Goal: Task Accomplishment & Management: Use online tool/utility

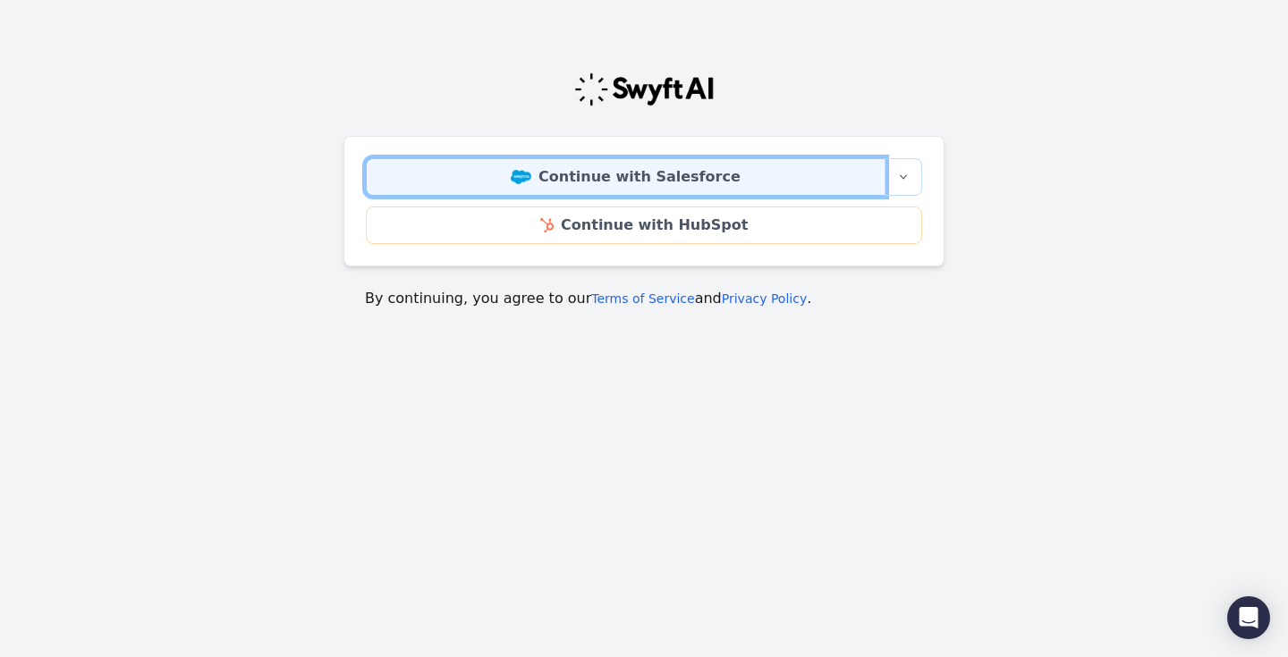
click at [582, 181] on link "Continue with Salesforce" at bounding box center [626, 177] width 520 height 38
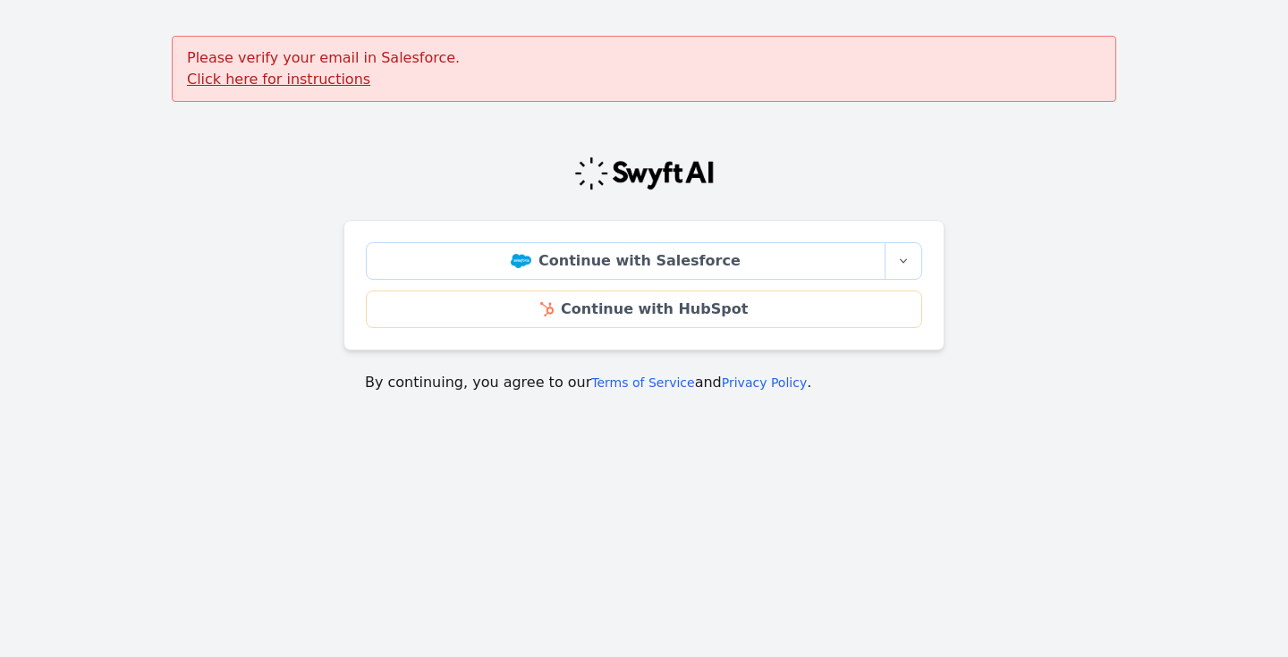
click at [323, 80] on u "Click here for instructions" at bounding box center [278, 79] width 183 height 17
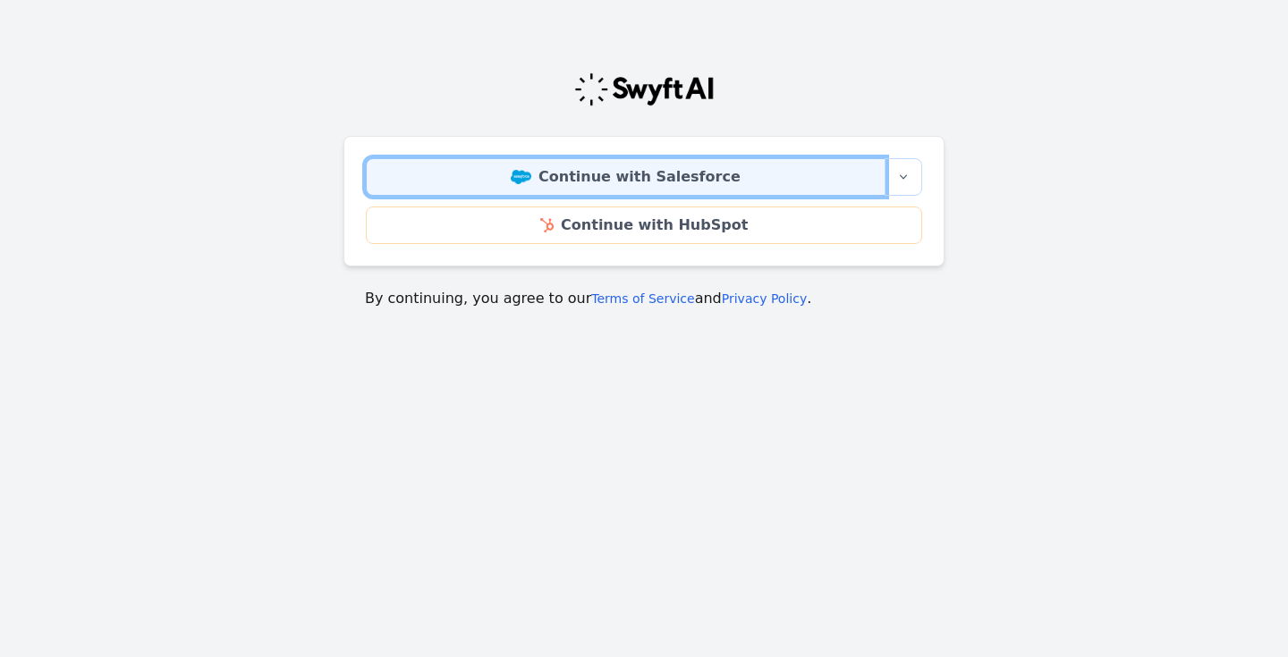
click at [531, 172] on img at bounding box center [521, 177] width 21 height 14
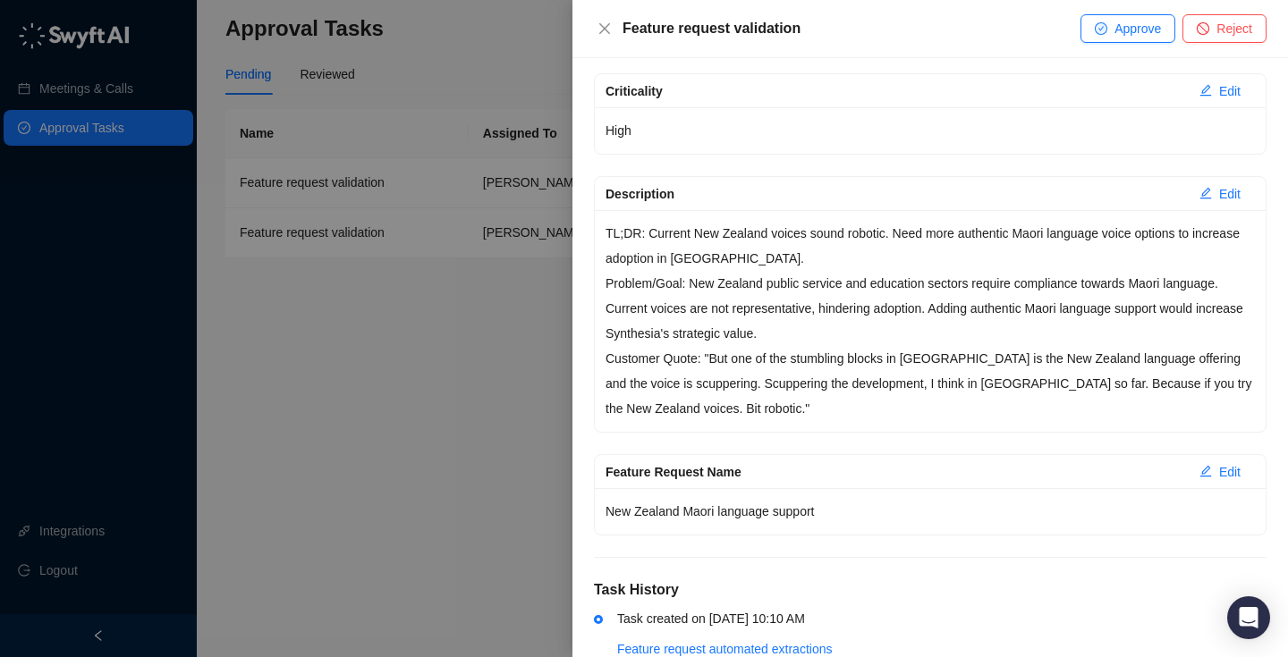
scroll to position [275, 0]
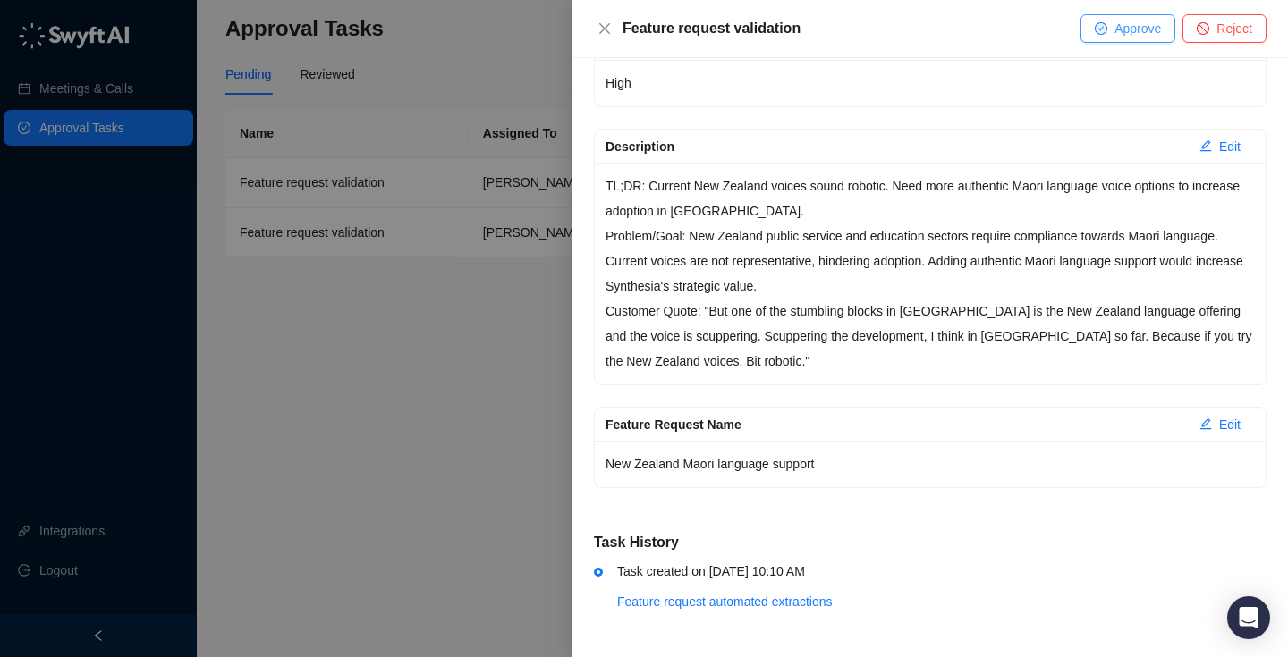
click at [1120, 41] on button "Approve" at bounding box center [1127, 28] width 95 height 29
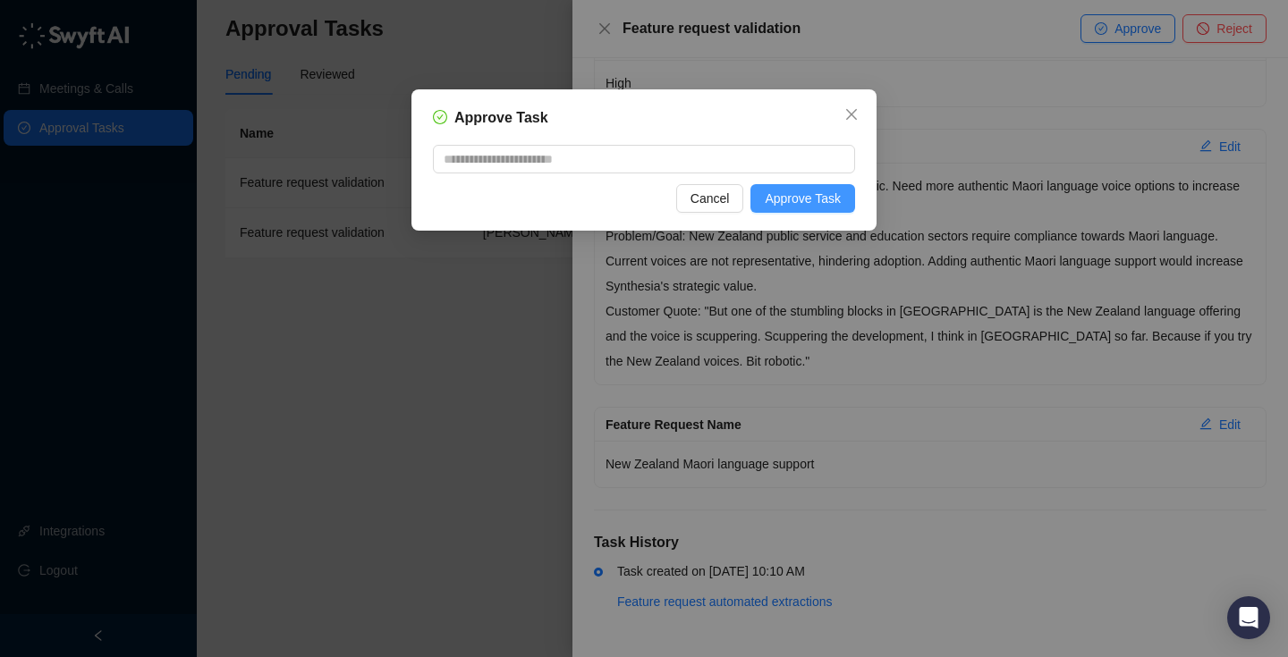
click at [799, 209] on button "Approve Task" at bounding box center [802, 198] width 105 height 29
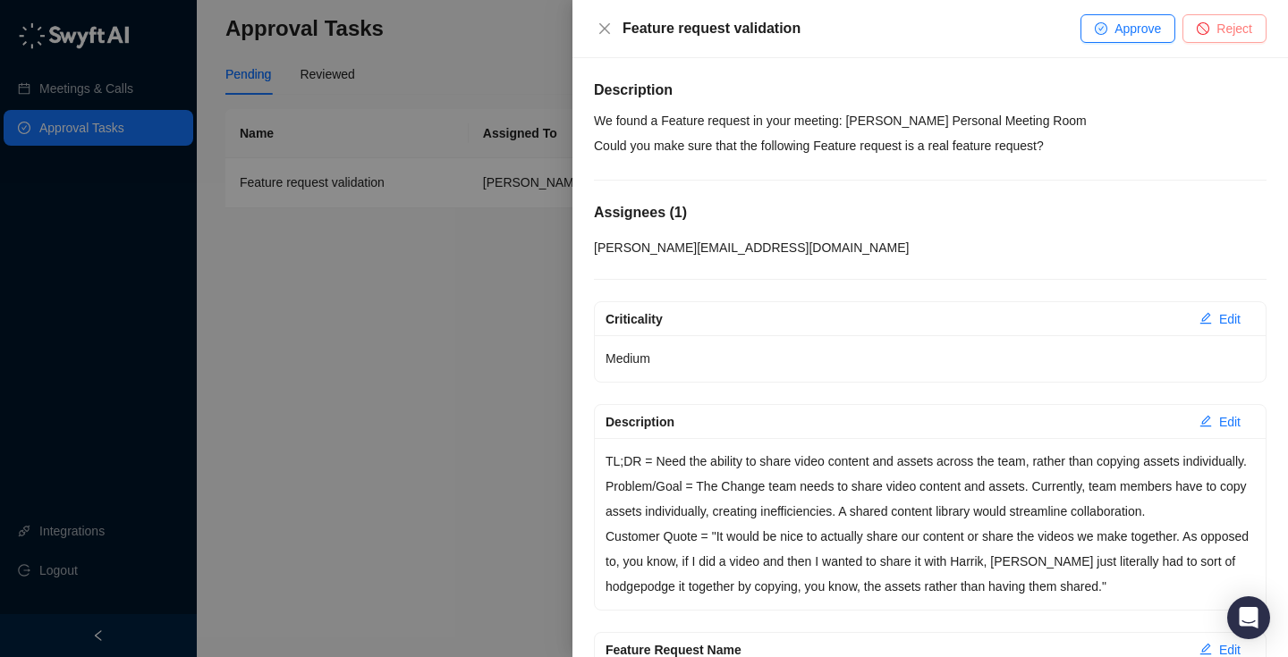
click at [1229, 24] on span "Reject" at bounding box center [1234, 29] width 36 height 20
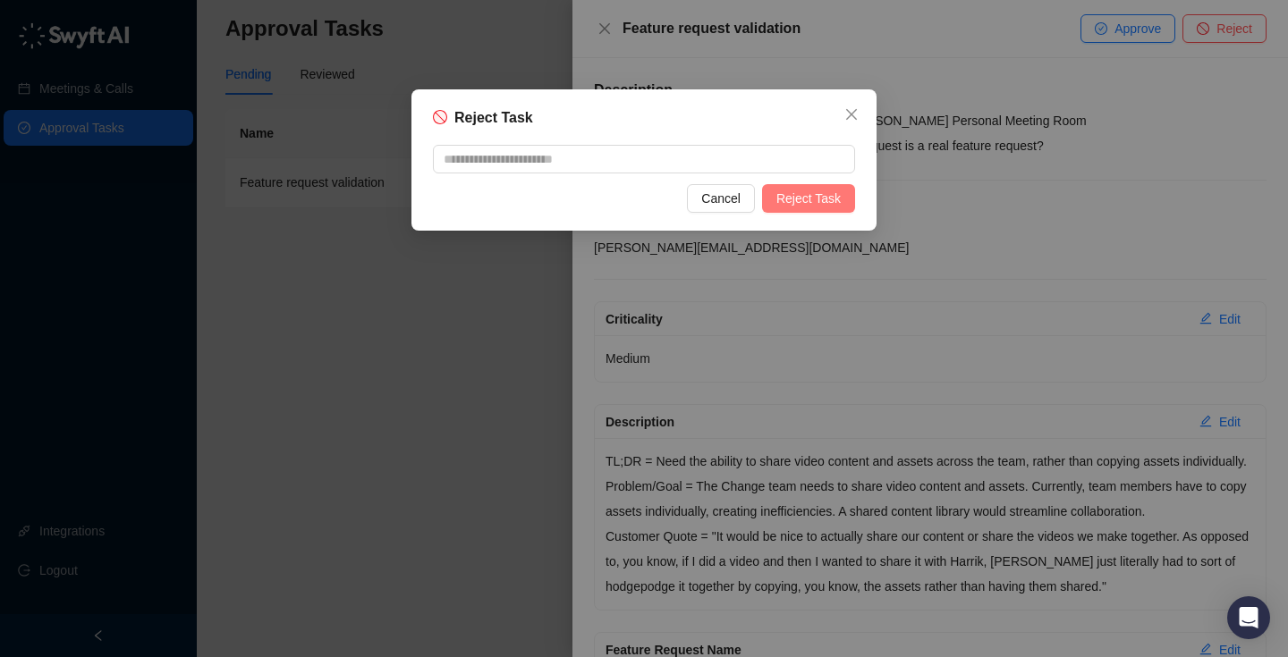
click at [850, 199] on button "Reject Task" at bounding box center [808, 198] width 93 height 29
